Goal: Task Accomplishment & Management: Complete application form

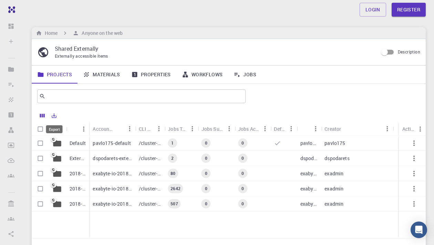
click at [52, 115] on icon "Export" at bounding box center [54, 115] width 6 height 6
click at [84, 131] on li "Download as CSV" at bounding box center [78, 129] width 59 height 12
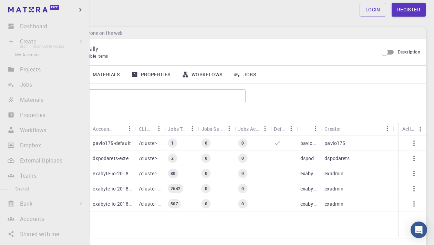
click at [39, 41] on li "Create Sign In (Sign Up) to Access New Job New Material Create Material Upload …" at bounding box center [45, 41] width 90 height 14
click at [79, 40] on li "Create Sign In (Sign Up) to Access New Job New Material Create Material Upload …" at bounding box center [45, 41] width 90 height 14
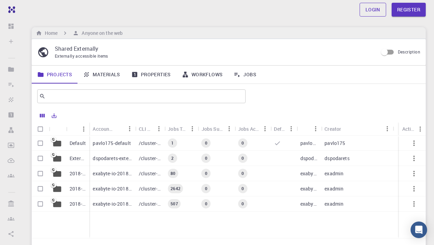
click at [376, 12] on link "Login" at bounding box center [373, 10] width 27 height 14
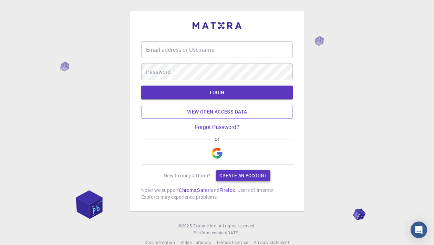
click at [242, 170] on link "Create an account" at bounding box center [243, 175] width 54 height 11
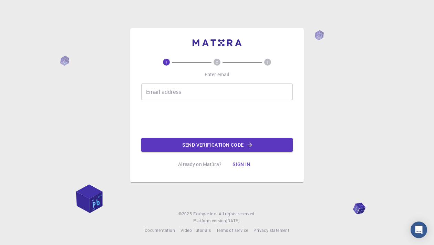
click at [220, 95] on input "Email address" at bounding box center [217, 91] width 152 height 17
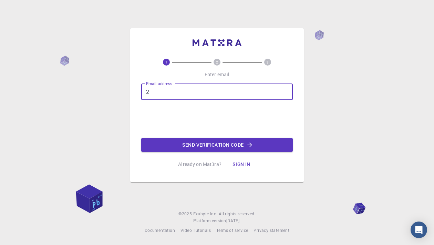
type input "25"
drag, startPoint x: 165, startPoint y: 96, endPoint x: 125, endPoint y: 95, distance: 39.6
click at [126, 96] on div "1 2 3 Enter email Email address 25 Email address Send verification code Already…" at bounding box center [217, 122] width 434 height 245
type input "[EMAIL_ADDRESS][DOMAIN_NAME]"
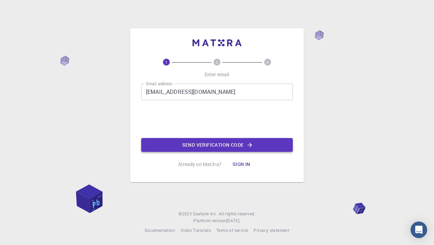
click at [194, 145] on button "Send verification code" at bounding box center [217, 145] width 152 height 14
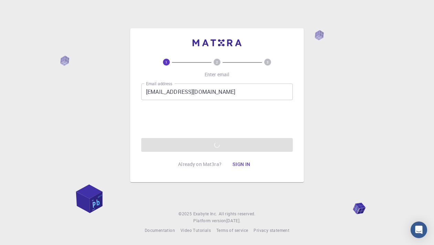
click at [219, 142] on div "Email address [EMAIL_ADDRESS][DOMAIN_NAME] Email address 0cAFcWeA4dqrBOEt2M0paH…" at bounding box center [217, 117] width 152 height 68
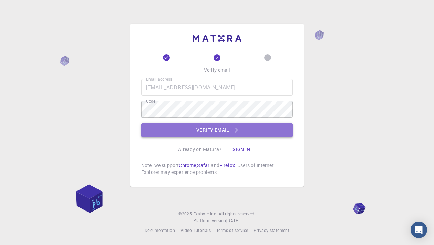
click at [228, 133] on button "Verify email" at bounding box center [217, 130] width 152 height 14
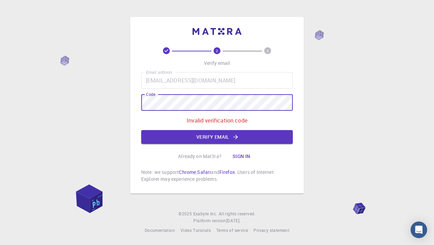
click at [120, 102] on div "2 3 Verify email Email address [EMAIL_ADDRESS][DOMAIN_NAME] Email address Code …" at bounding box center [217, 122] width 434 height 245
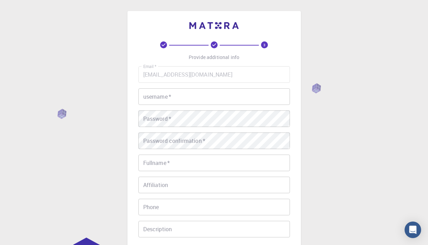
click at [228, 96] on input "username   *" at bounding box center [214, 96] width 152 height 17
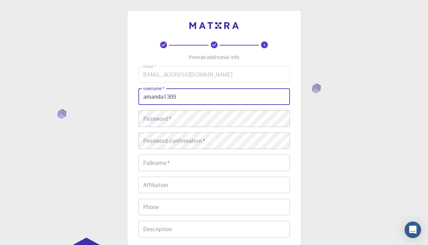
type input "amanda1305"
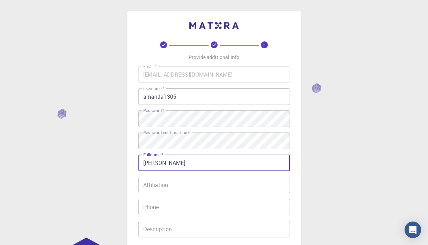
type input "[PERSON_NAME]"
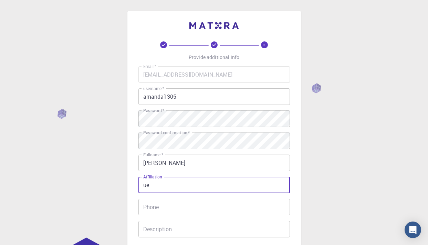
type input "u"
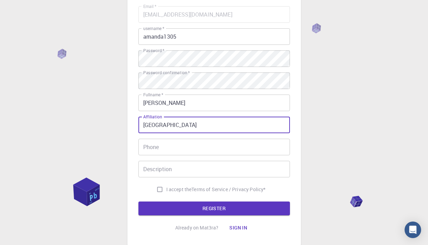
scroll to position [74, 0]
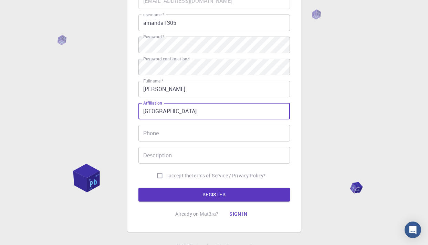
type input "[GEOGRAPHIC_DATA]"
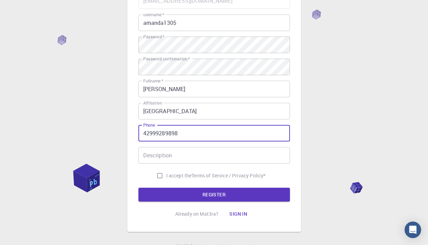
type input "42999289898"
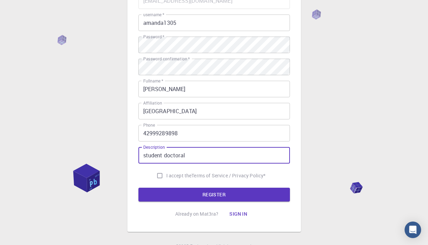
type input "student doctoral"
click at [156, 177] on input "I accept the Terms of Service / Privacy Policy *" at bounding box center [159, 175] width 13 height 13
checkbox input "true"
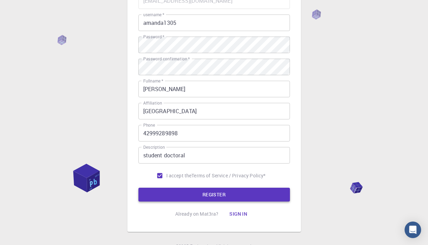
click at [211, 198] on button "REGISTER" at bounding box center [214, 194] width 152 height 14
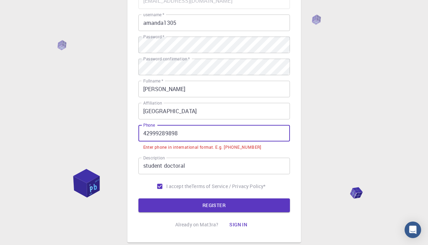
click at [143, 134] on input "42999289898" at bounding box center [214, 133] width 152 height 17
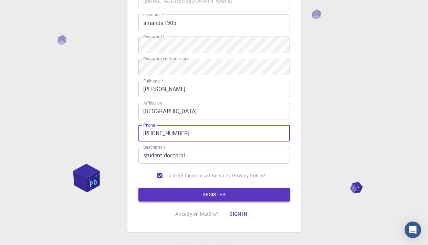
type input "[PHONE_NUMBER]"
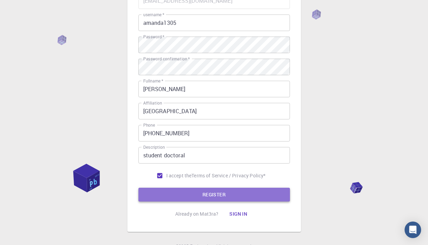
click at [205, 197] on button "REGISTER" at bounding box center [214, 194] width 152 height 14
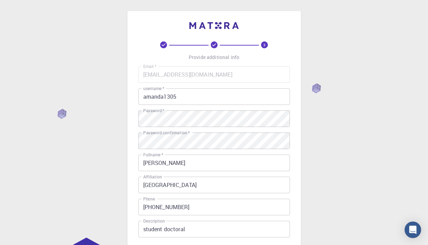
scroll to position [0, 0]
